Goal: Information Seeking & Learning: Learn about a topic

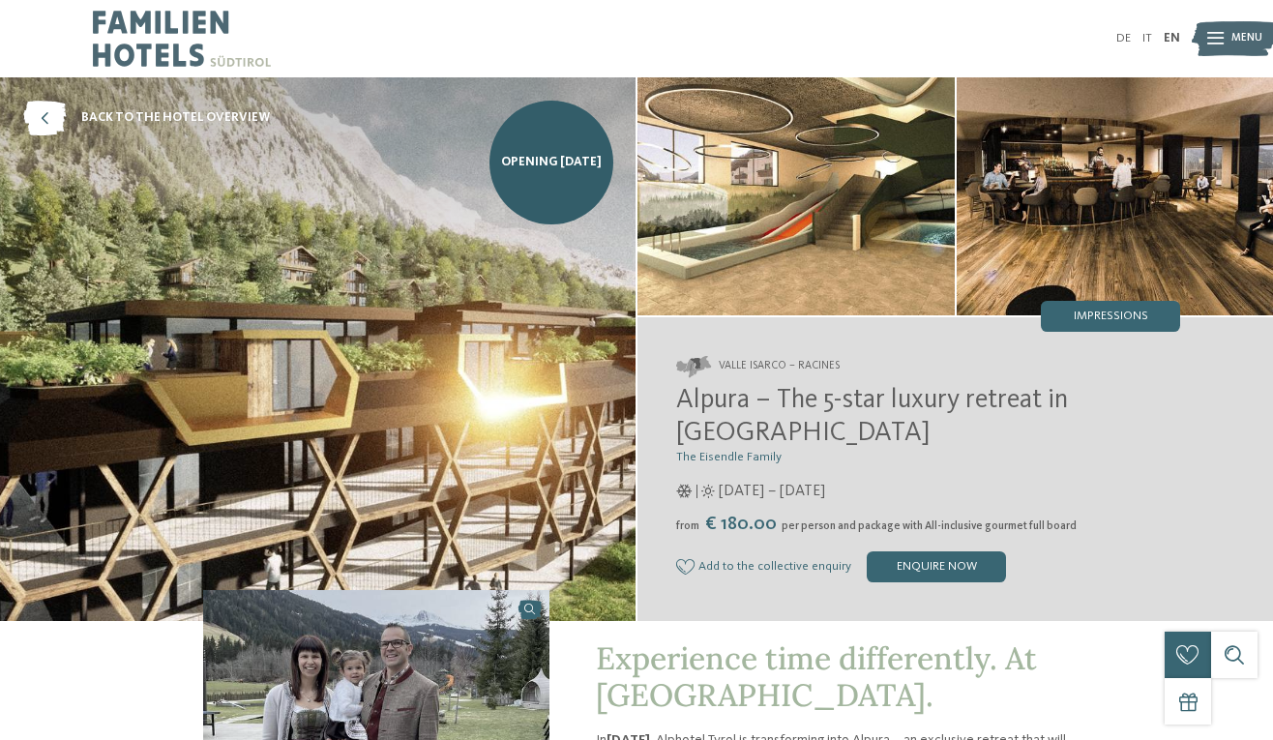
click at [1093, 333] on div "[PERSON_NAME] Isarco – Racines Alpura – The 5-star luxury retreat in [GEOGRAPHI…" at bounding box center [954, 469] width 635 height 304
click at [1086, 325] on div "Impressions" at bounding box center [1110, 316] width 139 height 31
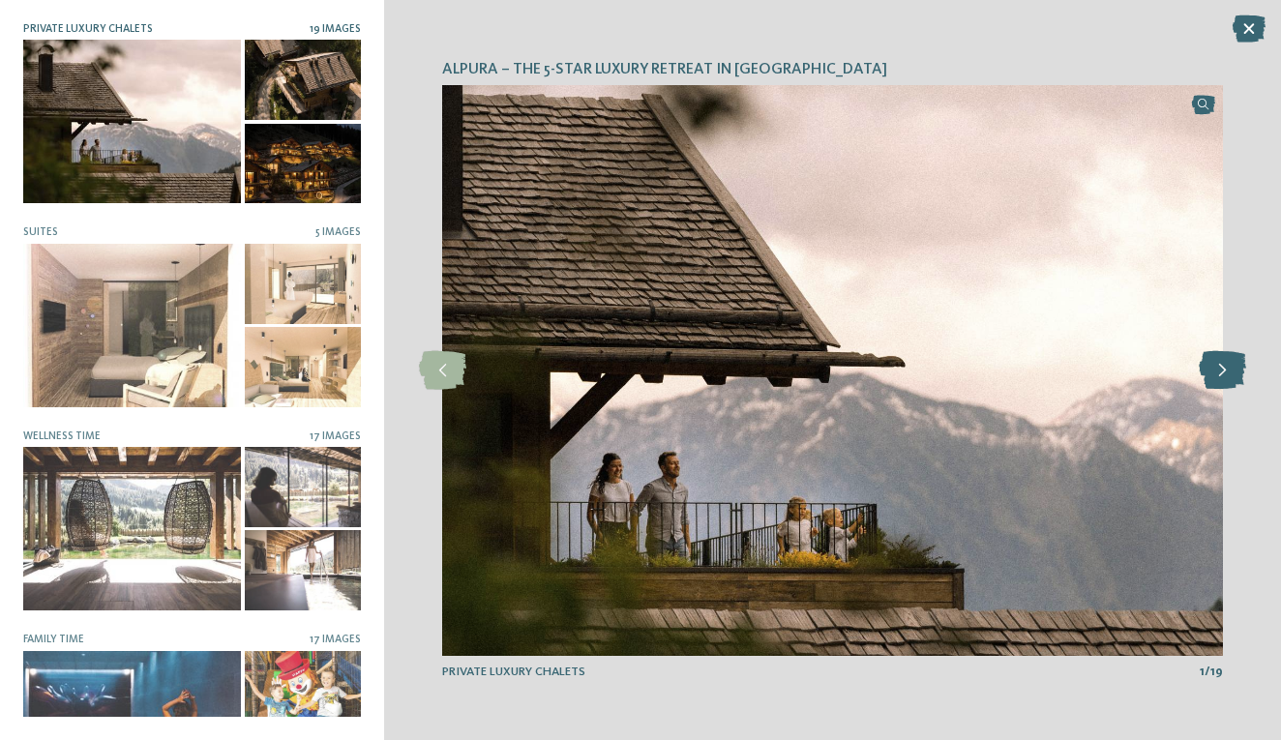
click at [1214, 375] on icon at bounding box center [1221, 370] width 47 height 39
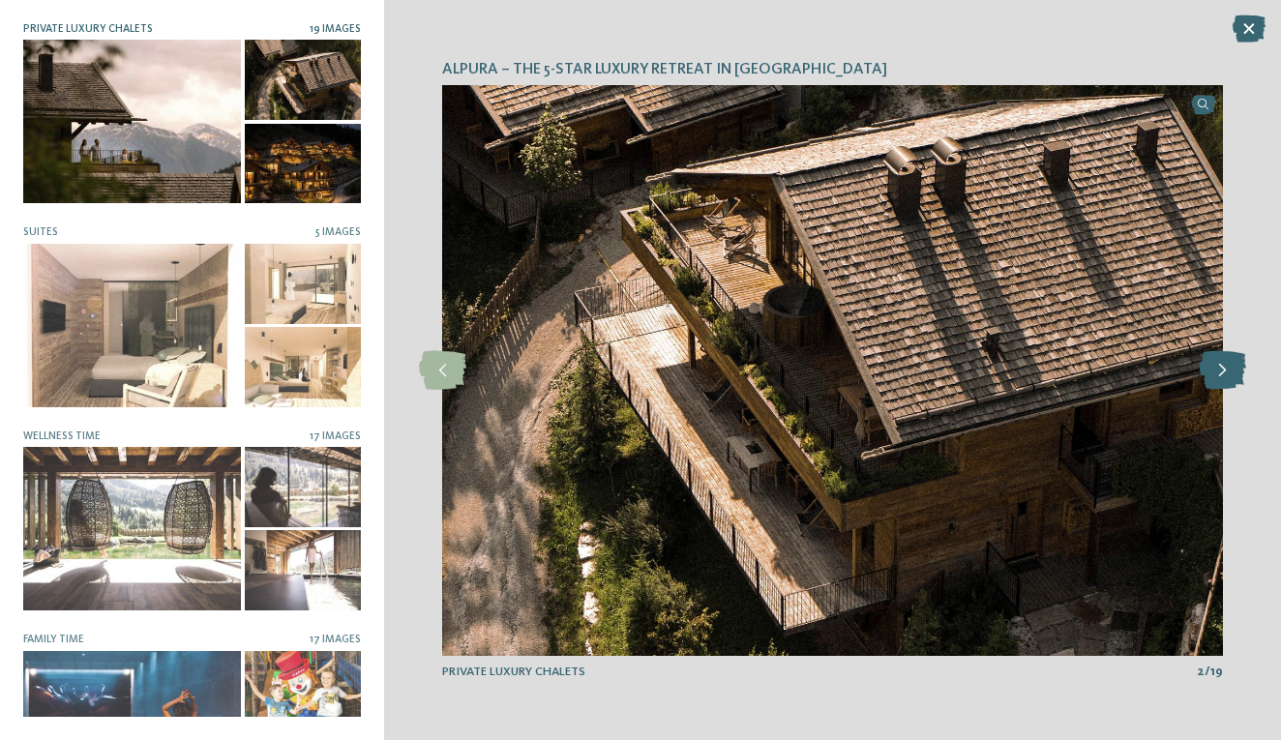
click at [1215, 375] on icon at bounding box center [1221, 370] width 47 height 39
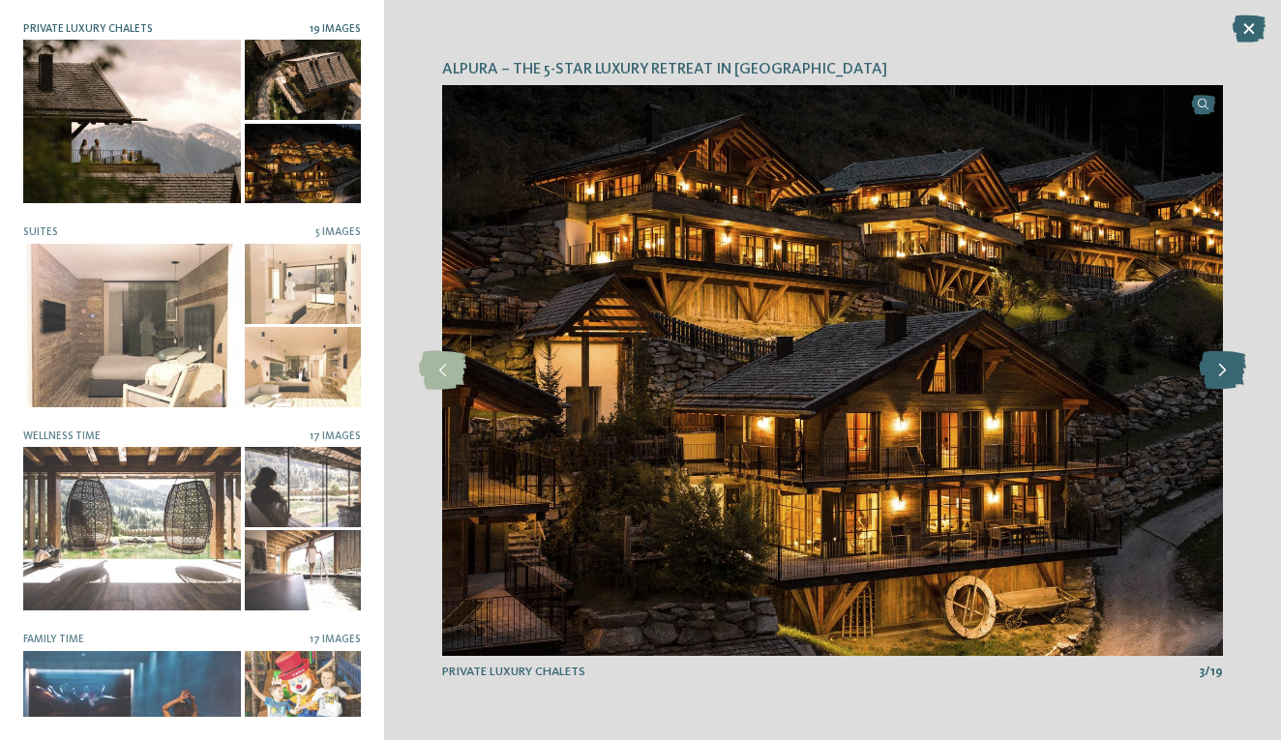
click at [1215, 375] on icon at bounding box center [1221, 370] width 47 height 39
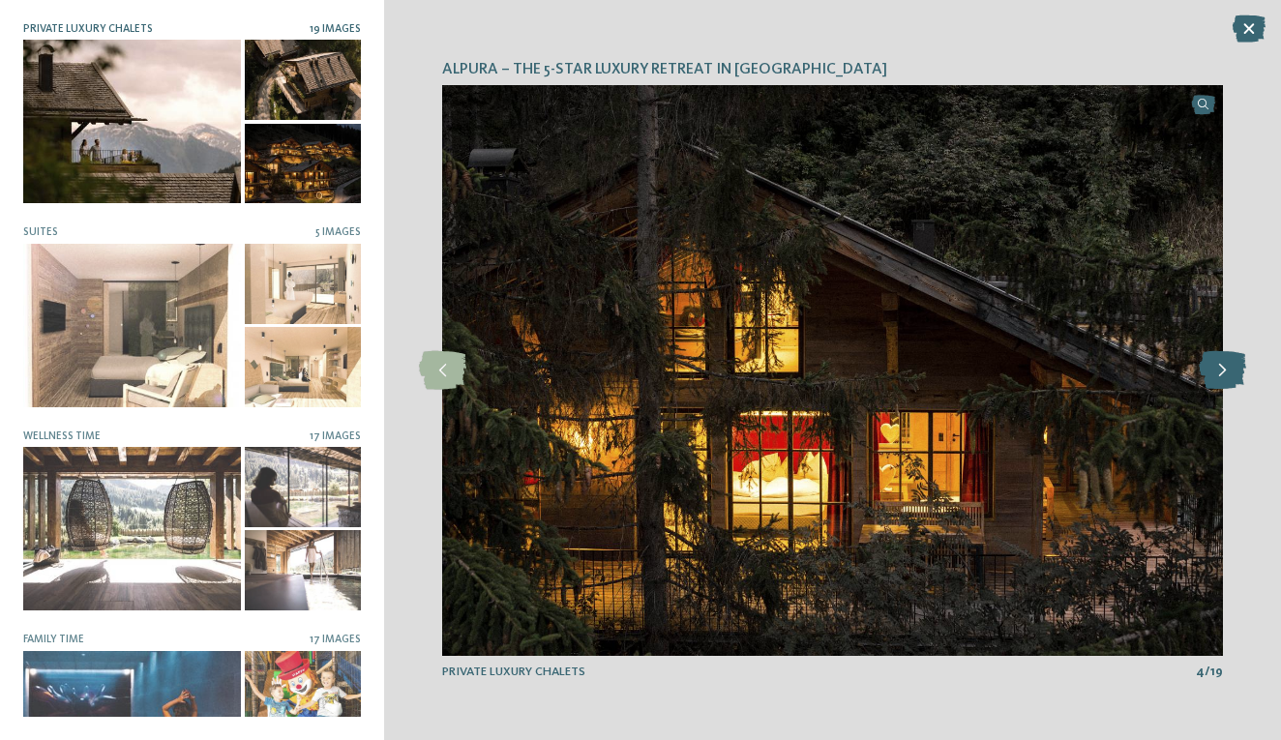
click at [1215, 375] on icon at bounding box center [1221, 370] width 47 height 39
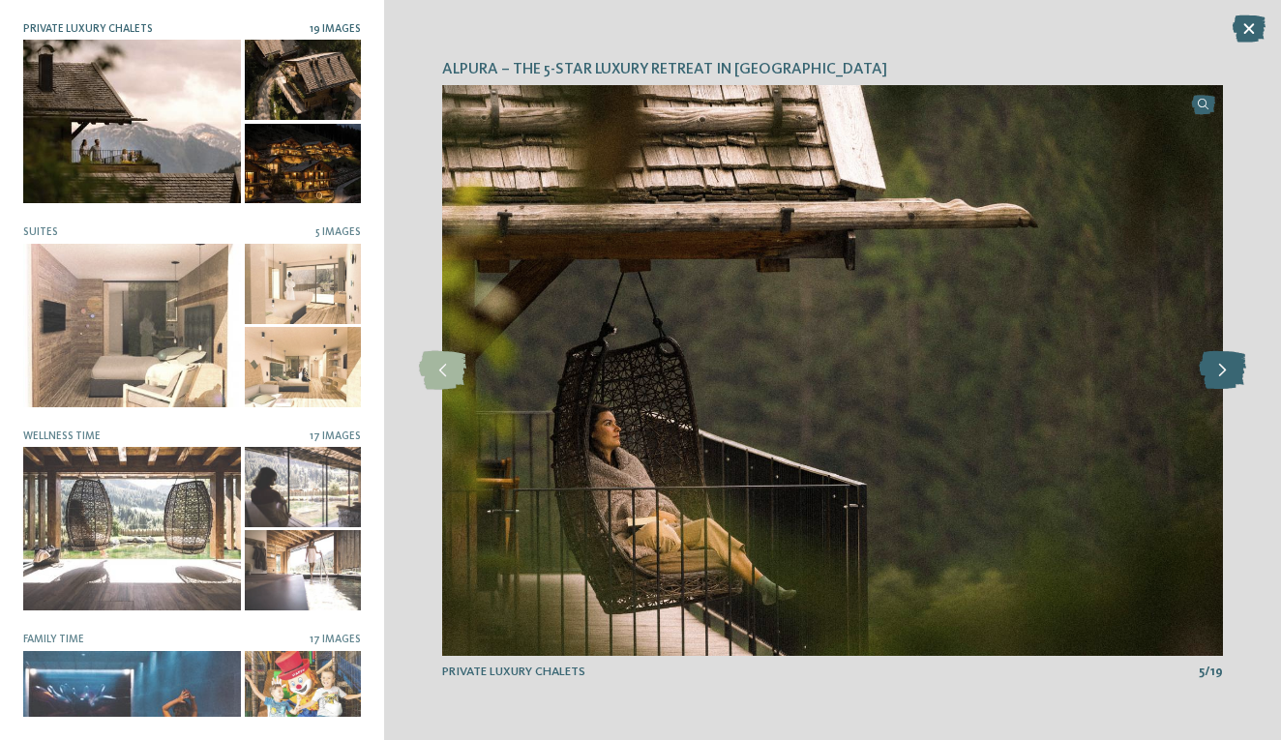
click at [1218, 378] on icon at bounding box center [1221, 370] width 47 height 39
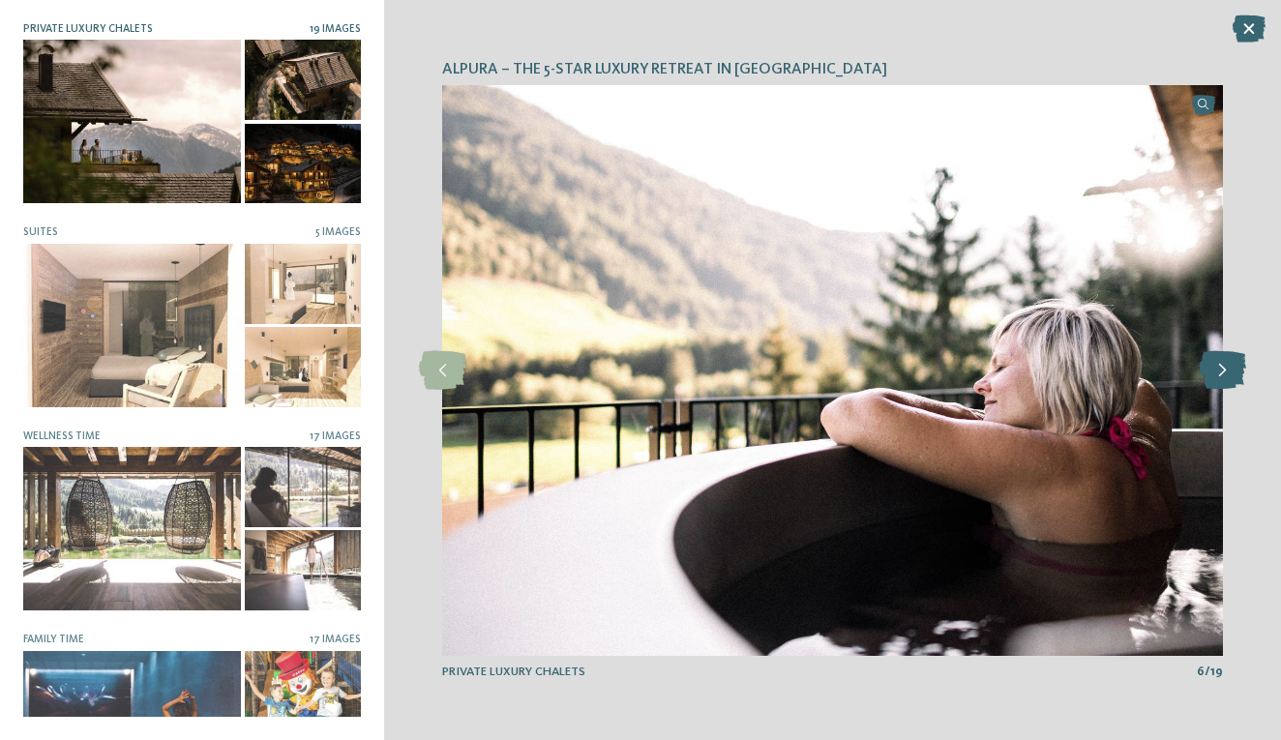
click at [1220, 378] on icon at bounding box center [1221, 370] width 47 height 39
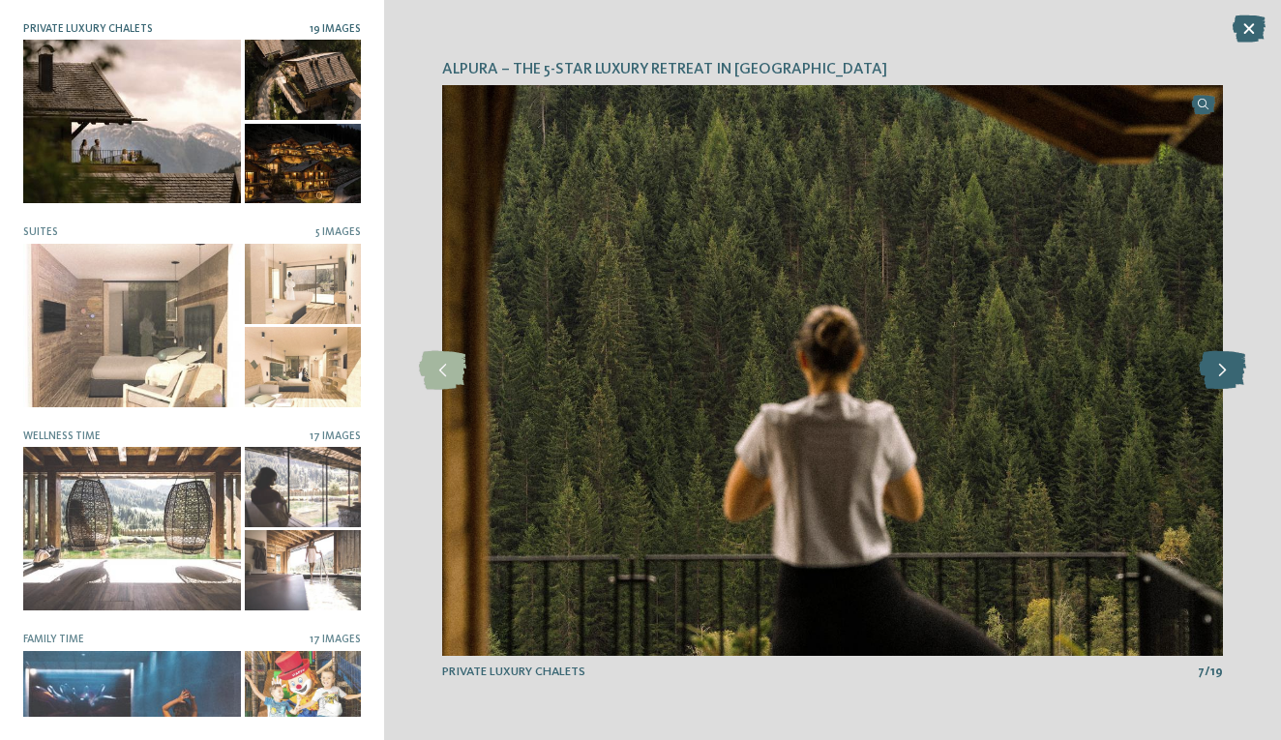
click at [1220, 378] on icon at bounding box center [1221, 370] width 47 height 39
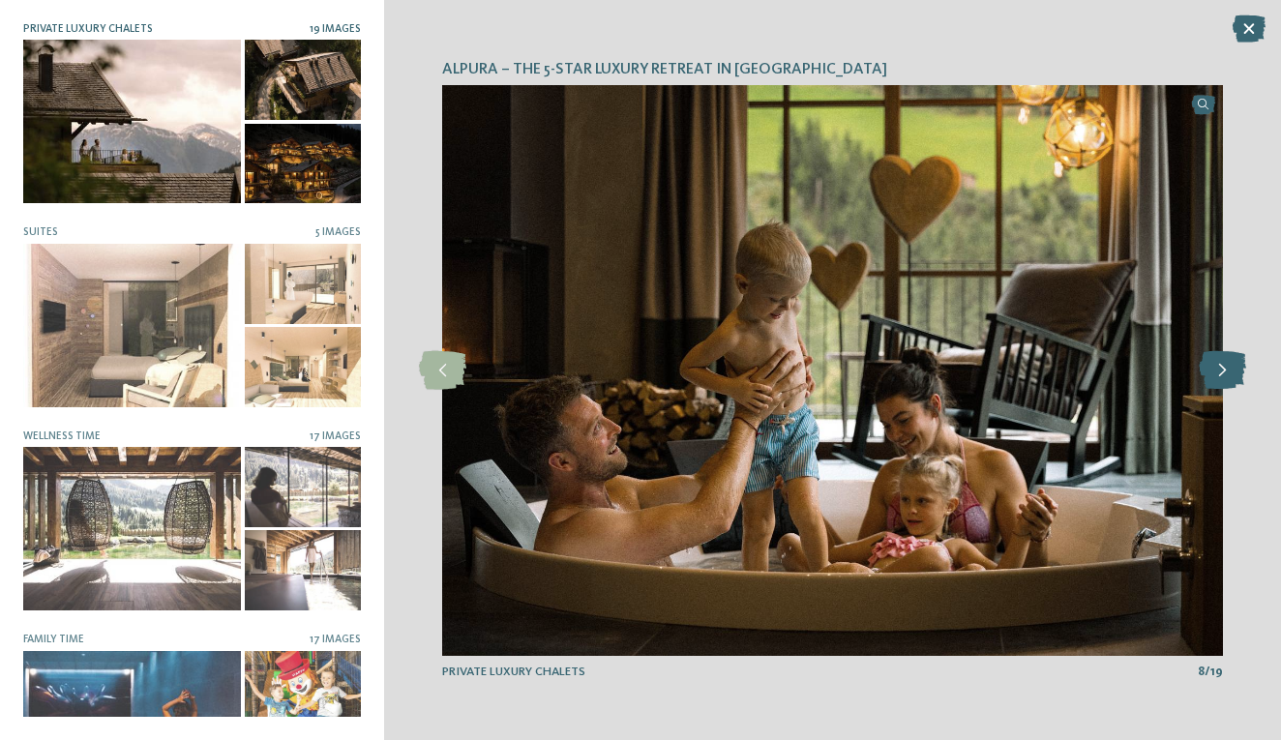
click at [1222, 381] on icon at bounding box center [1221, 370] width 47 height 39
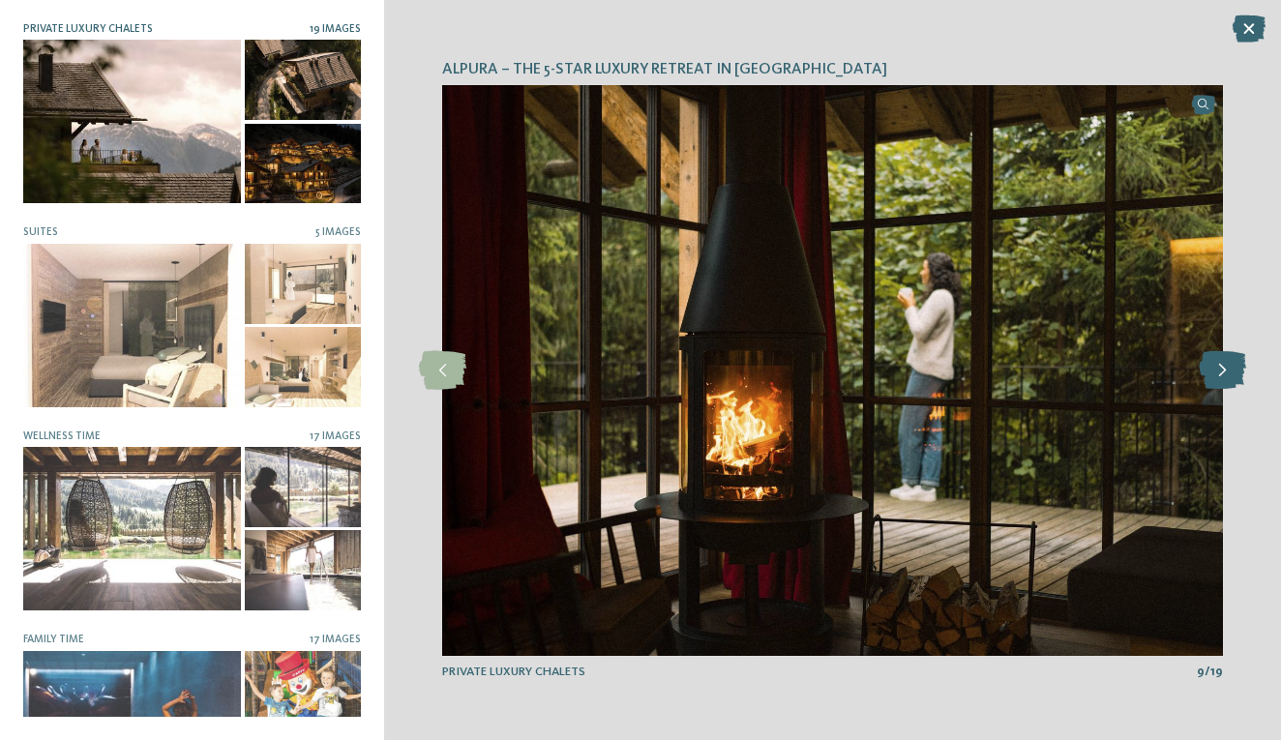
click at [1223, 381] on icon at bounding box center [1221, 370] width 47 height 39
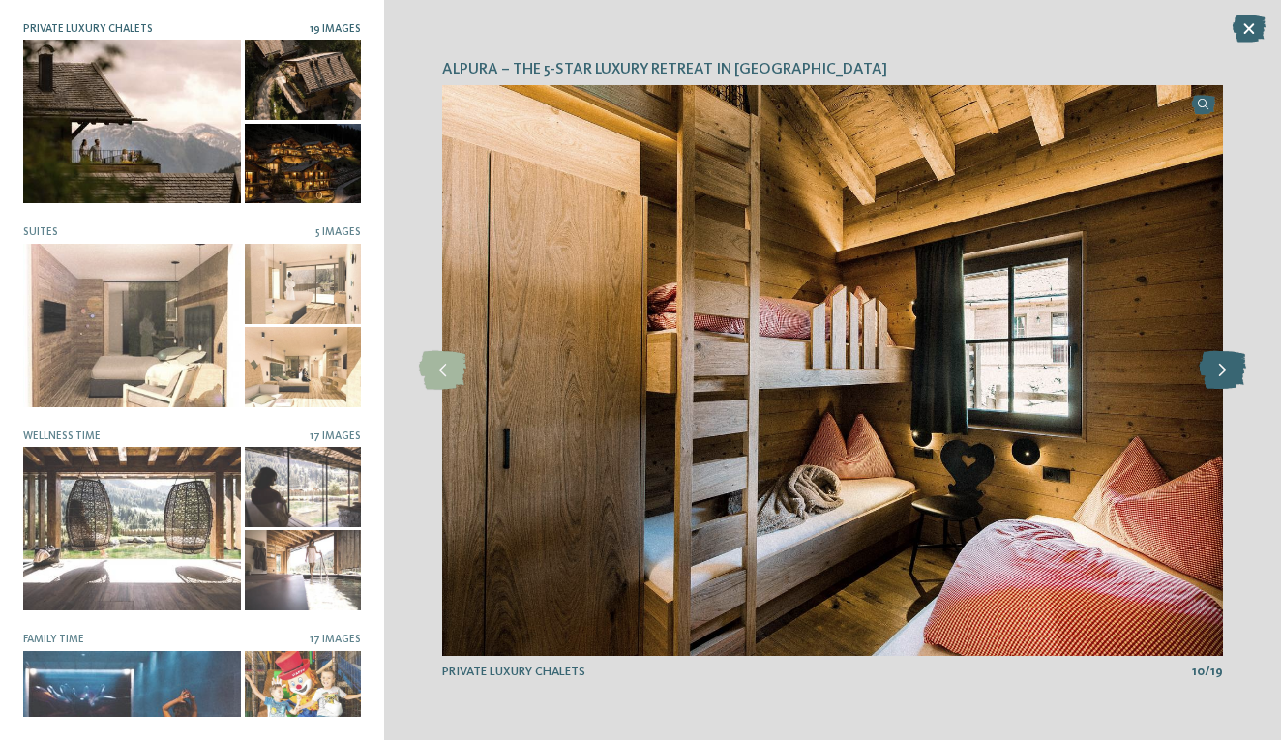
click at [1223, 381] on icon at bounding box center [1221, 370] width 47 height 39
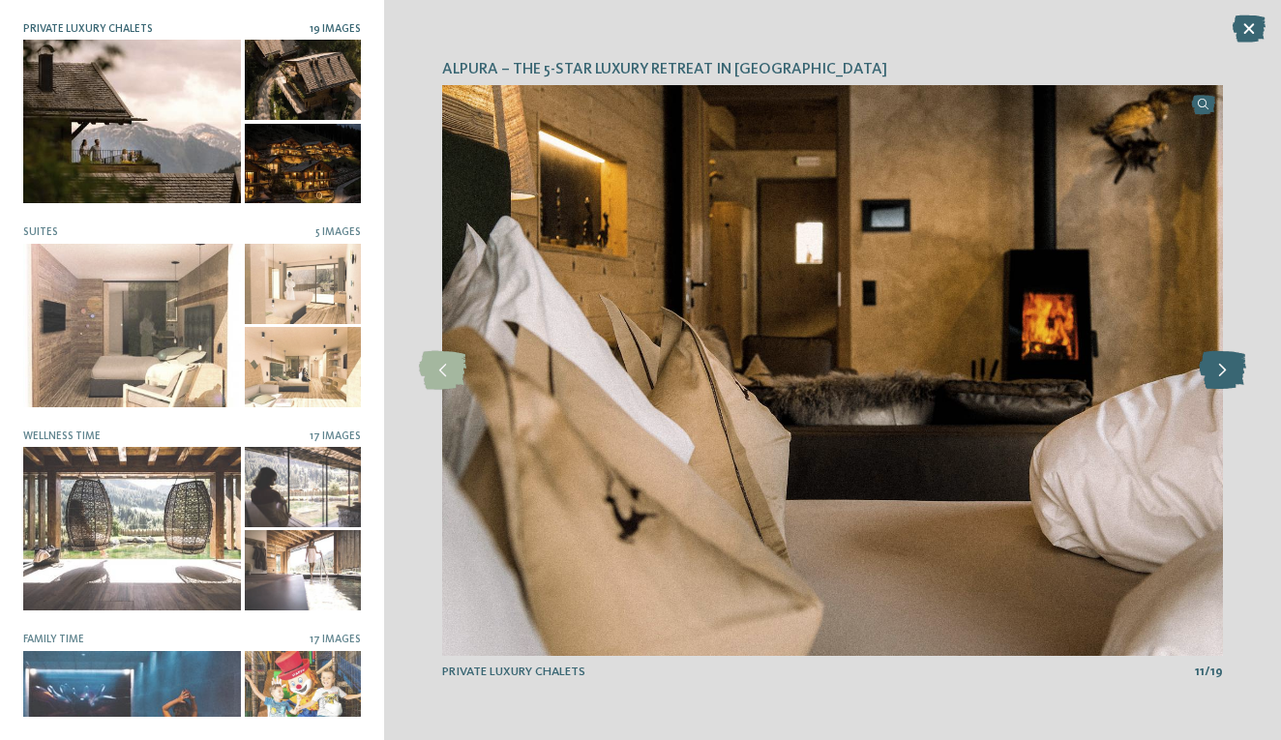
click at [1224, 381] on icon at bounding box center [1221, 370] width 47 height 39
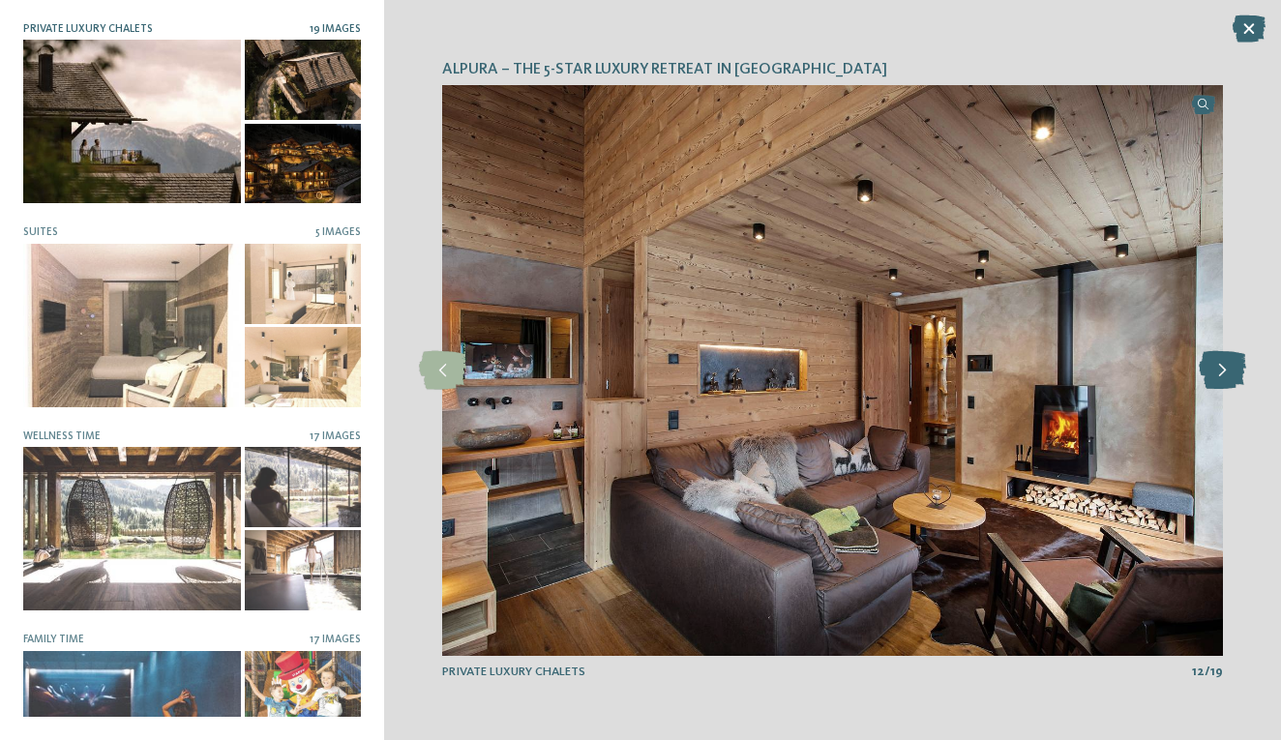
click at [1224, 381] on icon at bounding box center [1221, 370] width 47 height 39
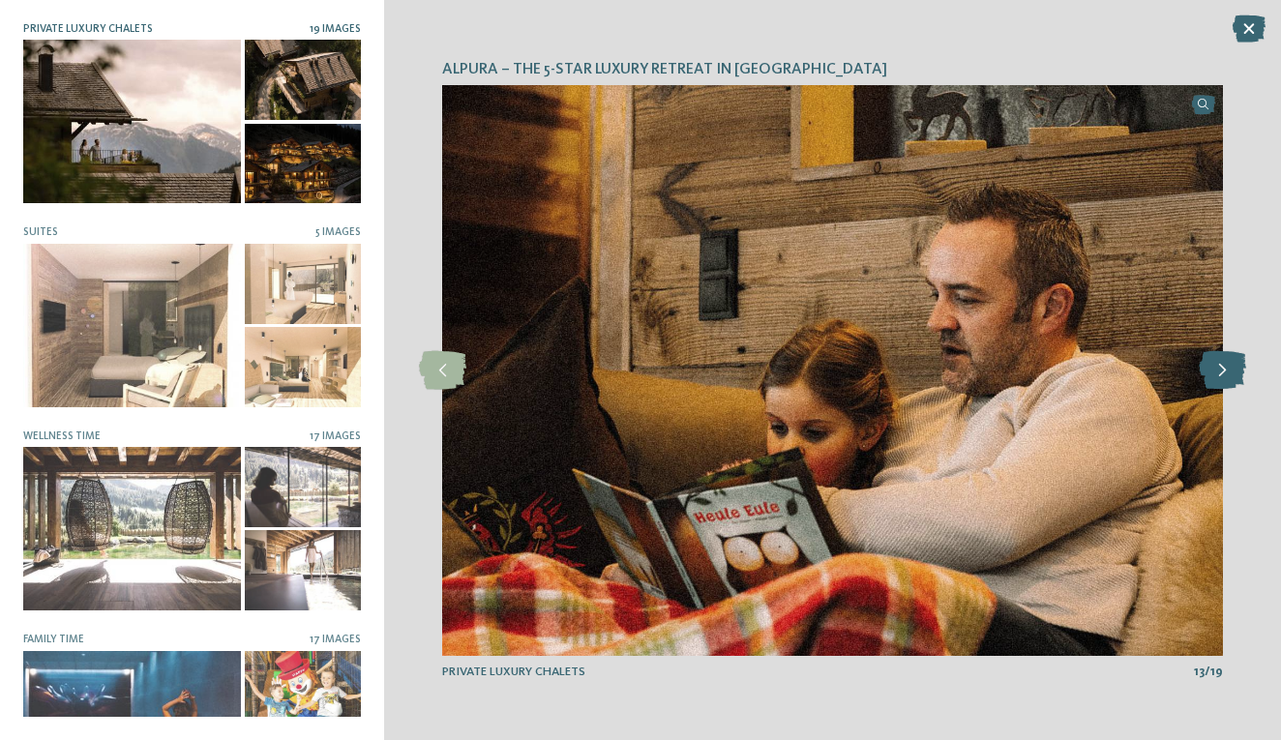
click at [1224, 381] on icon at bounding box center [1221, 370] width 47 height 39
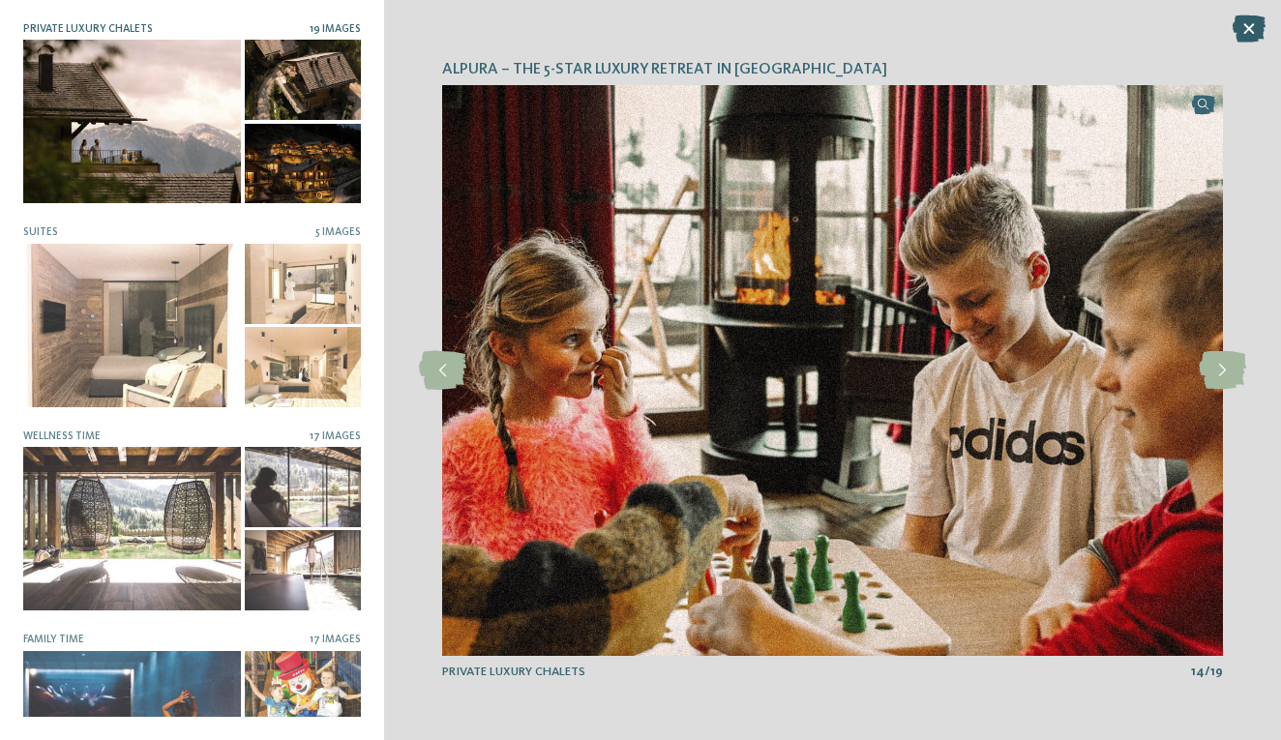
click at [1245, 17] on icon at bounding box center [1248, 28] width 33 height 27
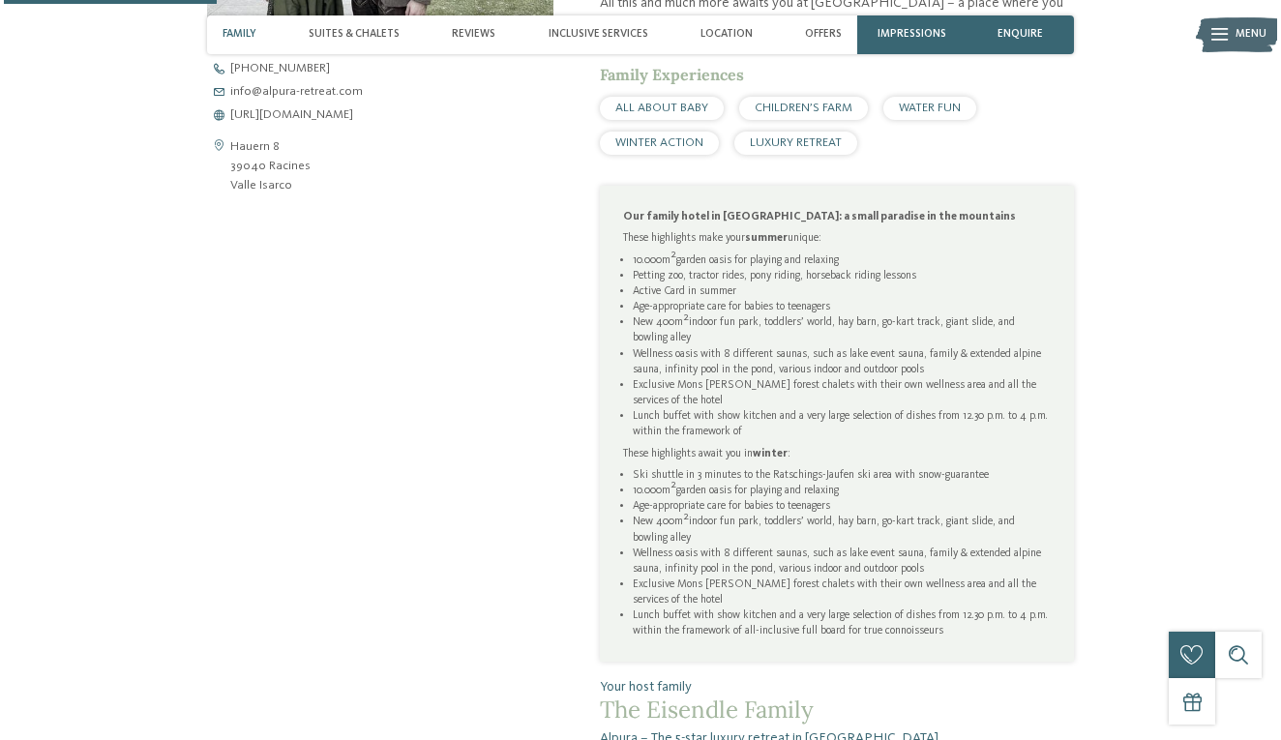
scroll to position [819, 0]
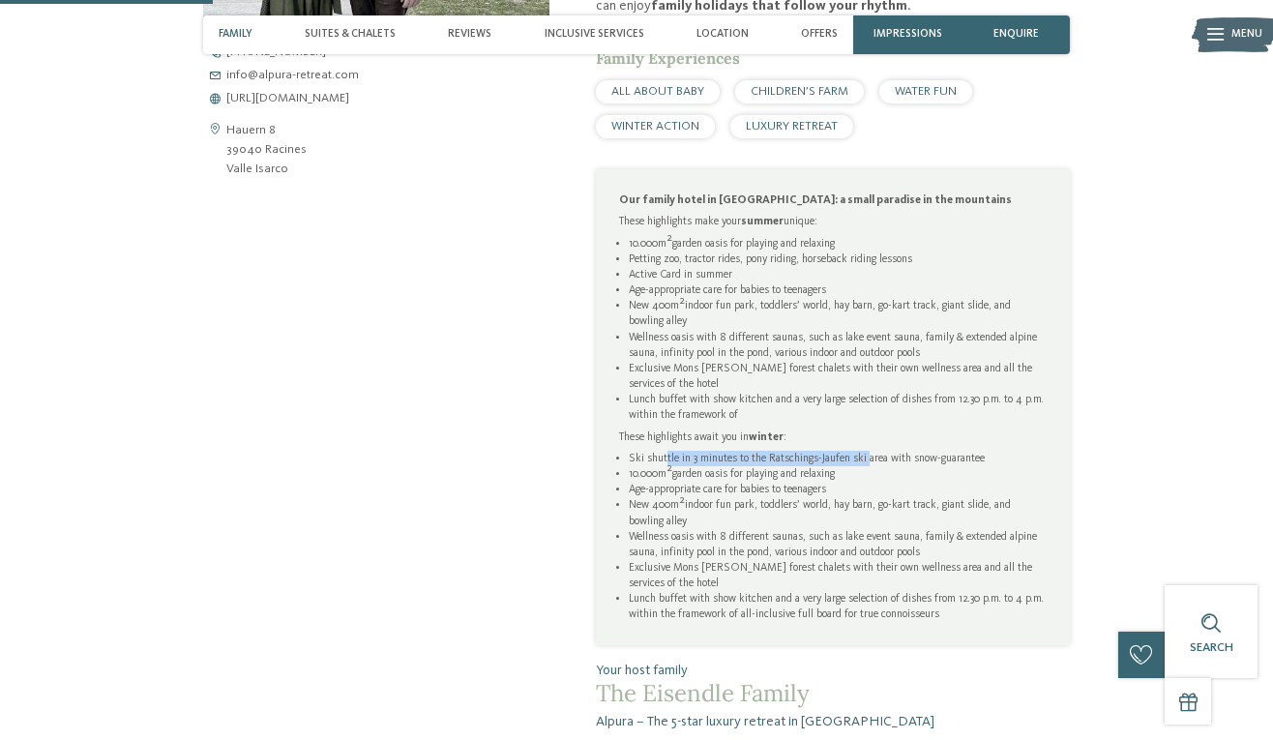
drag, startPoint x: 664, startPoint y: 454, endPoint x: 867, endPoint y: 452, distance: 202.1
click at [867, 452] on li "Ski shuttle in 3 minutes to the Ratschings-Jaufen ski area with snow-guarantee" at bounding box center [838, 458] width 418 height 15
click at [756, 454] on li "Ski shuttle in 3 minutes to the Ratschings-Jaufen ski area with snow-guarantee" at bounding box center [838, 458] width 418 height 15
drag, startPoint x: 756, startPoint y: 449, endPoint x: 826, endPoint y: 455, distance: 69.9
click at [826, 455] on li "Ski shuttle in 3 minutes to the Ratschings-Jaufen ski area with snow-guarantee" at bounding box center [838, 458] width 418 height 15
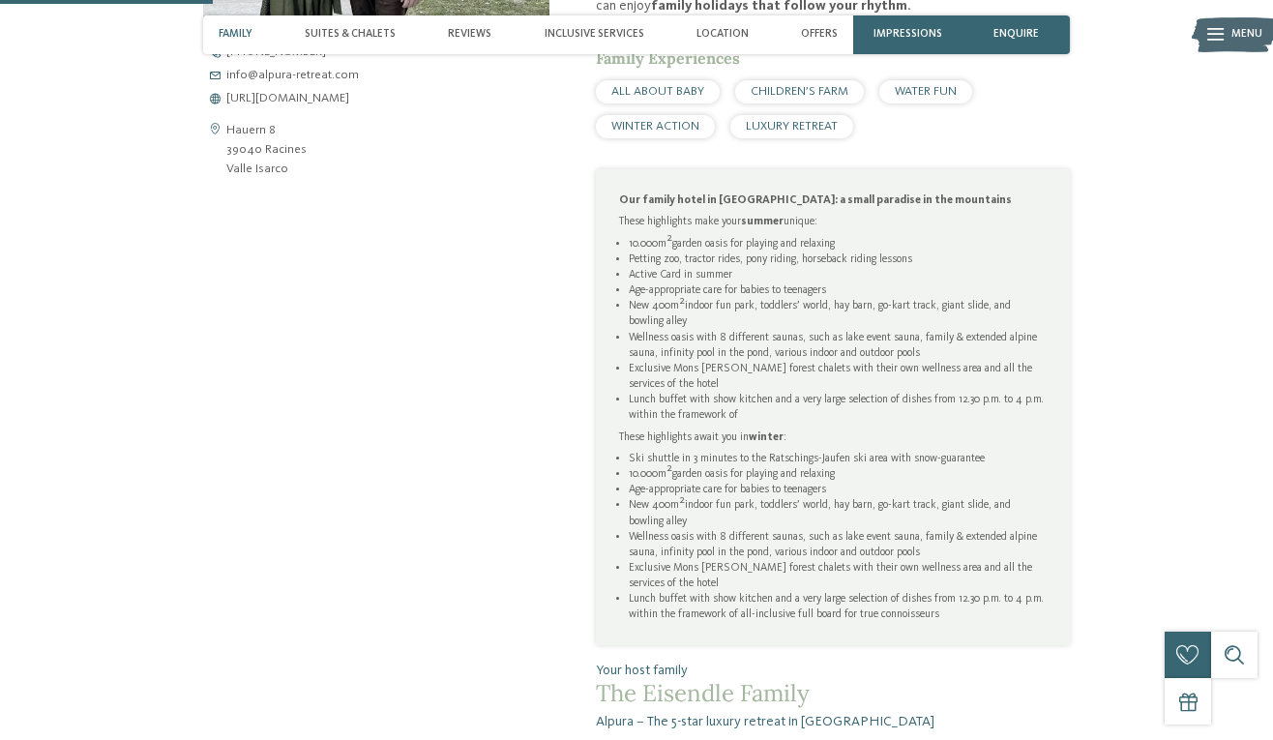
click at [778, 451] on li "Ski shuttle in 3 minutes to the Ratschings-Jaufen ski area with snow-guarantee" at bounding box center [838, 458] width 418 height 15
